Goal: Transaction & Acquisition: Purchase product/service

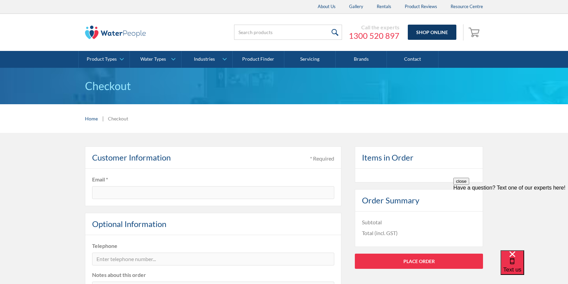
click at [436, 30] on link "Shop Online" at bounding box center [431, 32] width 49 height 15
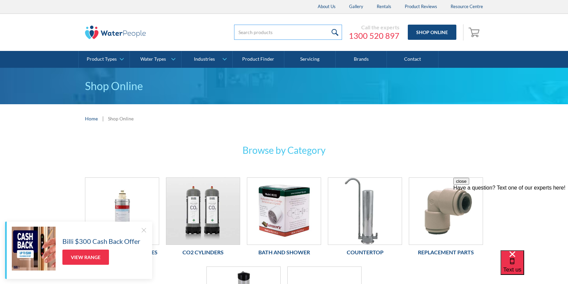
click at [289, 32] on input "search" at bounding box center [288, 32] width 108 height 15
paste input "Aquakleen Ezi Twist Twin Filter Replacement Set"
type input "Aquakleen Ezi Twist Twin Filter Replacement Set"
click at [327, 25] on input "submit" at bounding box center [334, 32] width 14 height 15
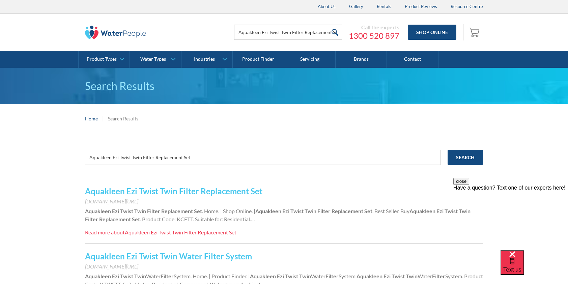
click at [204, 191] on link "Aquakleen Ezi Twist Twin Filter Replacement Set" at bounding box center [173, 191] width 177 height 10
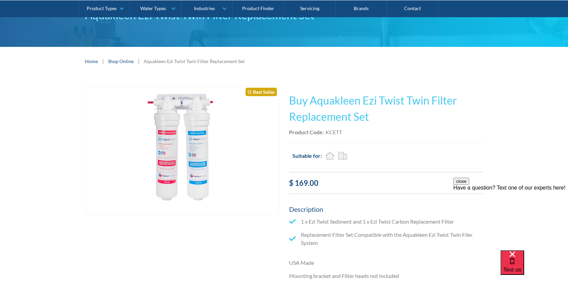
click at [347, 159] on div "Residential Commercial Travel" at bounding box center [335, 156] width 25 height 12
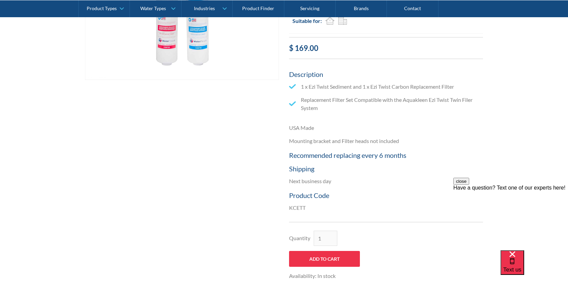
scroll to position [236, 0]
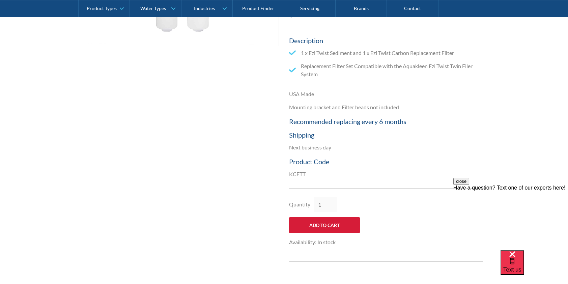
click at [334, 225] on input "Add to Cart" at bounding box center [324, 225] width 71 height 16
type input "Add to Cart"
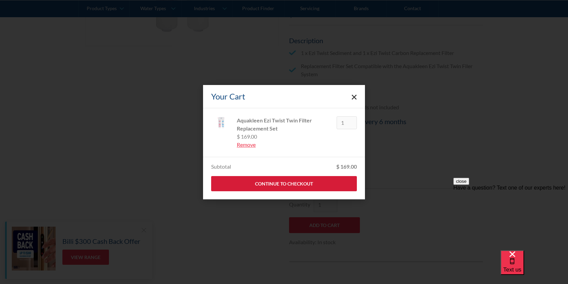
click at [339, 185] on link "Continue to Checkout" at bounding box center [284, 183] width 146 height 15
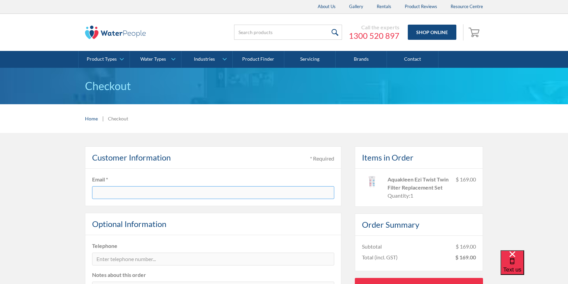
click at [207, 196] on input "text" at bounding box center [213, 192] width 242 height 13
type input "[PERSON_NAME][EMAIL_ADDRESS][DOMAIN_NAME]"
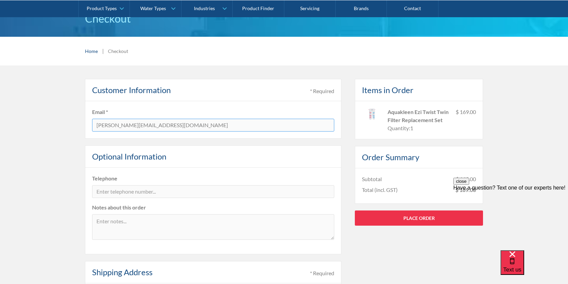
scroll to position [135, 0]
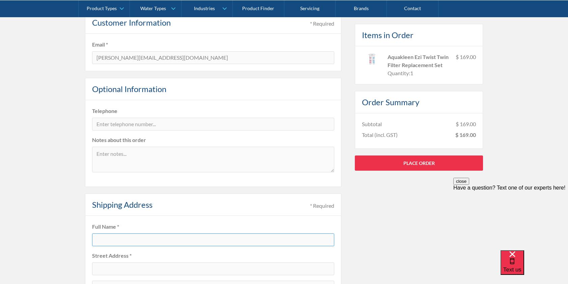
click at [172, 237] on input "text" at bounding box center [213, 239] width 242 height 13
type input "[PERSON_NAME] [PERSON_NAME]"
type input "[STREET_ADDRESS]"
type input "[GEOGRAPHIC_DATA]"
type input "VIC"
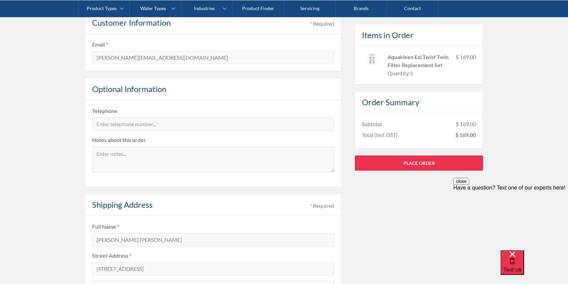
type input "3810"
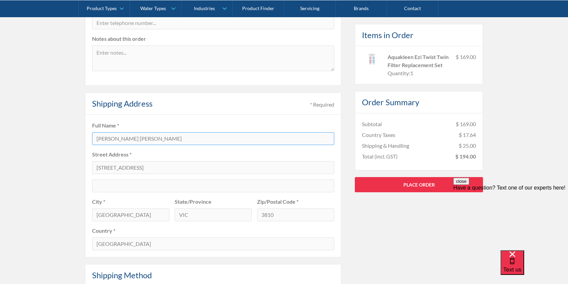
scroll to position [169, 0]
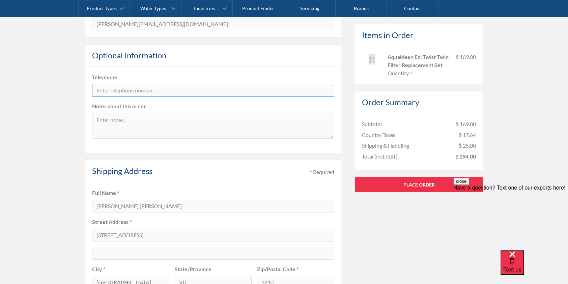
click at [168, 90] on input "tel" at bounding box center [213, 90] width 242 height 13
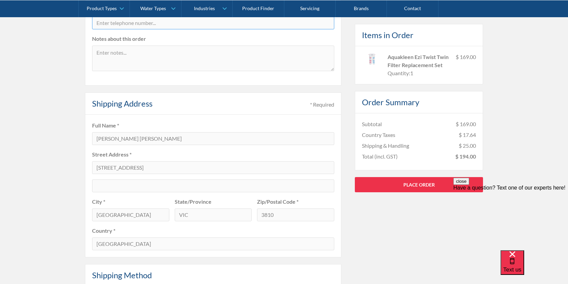
scroll to position [135, 0]
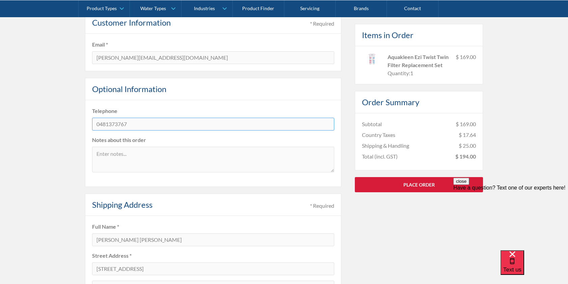
type input "0481373767"
click at [423, 180] on link "Place Order" at bounding box center [419, 184] width 128 height 15
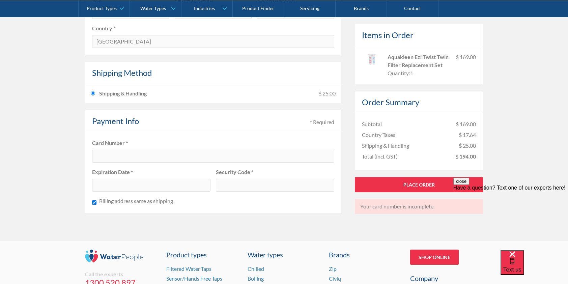
scroll to position [472, 0]
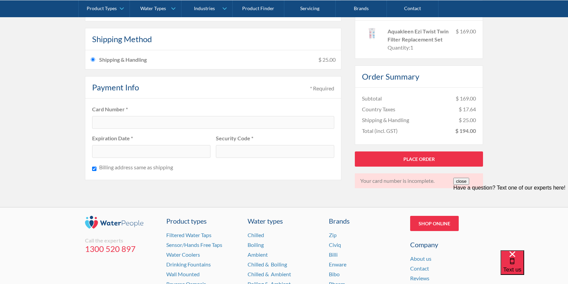
click at [133, 124] on div at bounding box center [213, 122] width 242 height 13
click at [420, 157] on link "Place Order" at bounding box center [419, 158] width 128 height 15
